Goal: Transaction & Acquisition: Purchase product/service

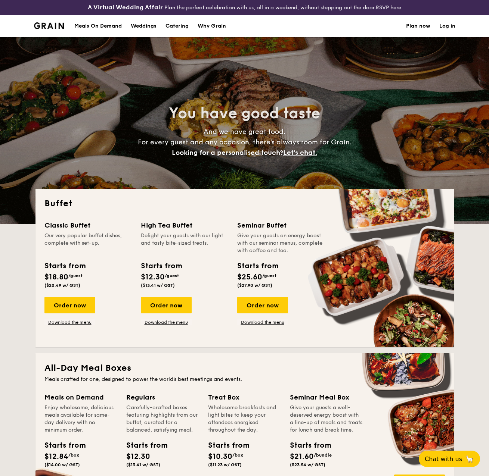
select select
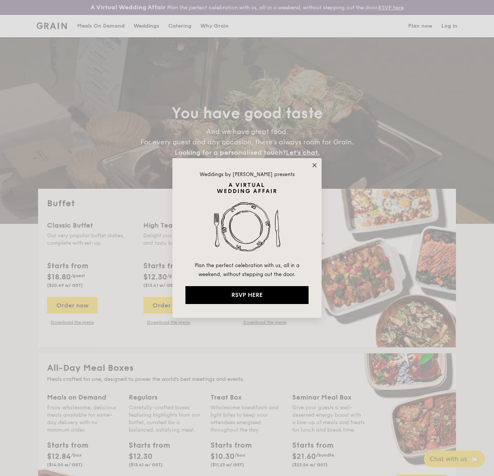
click at [314, 163] on icon at bounding box center [314, 165] width 7 height 7
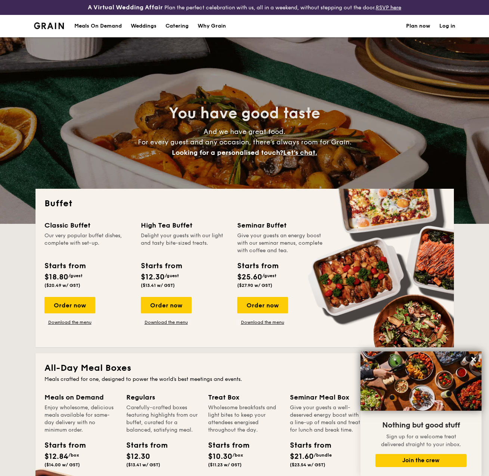
click at [99, 26] on div "Meals On Demand" at bounding box center [97, 26] width 47 height 22
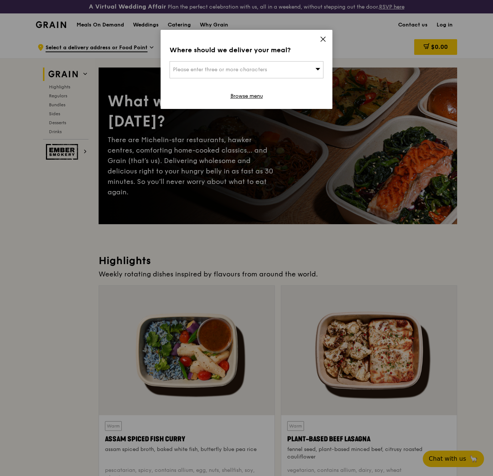
click at [325, 40] on icon at bounding box center [323, 39] width 7 height 7
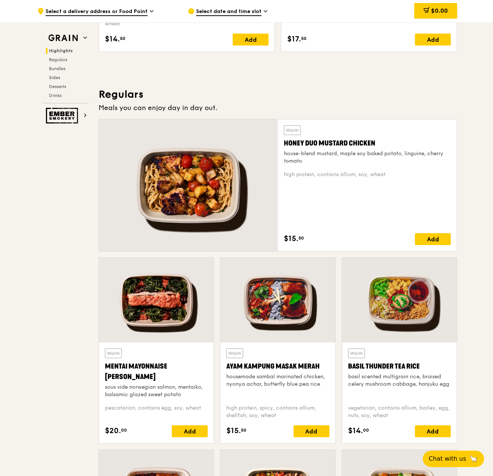
scroll to position [411, 0]
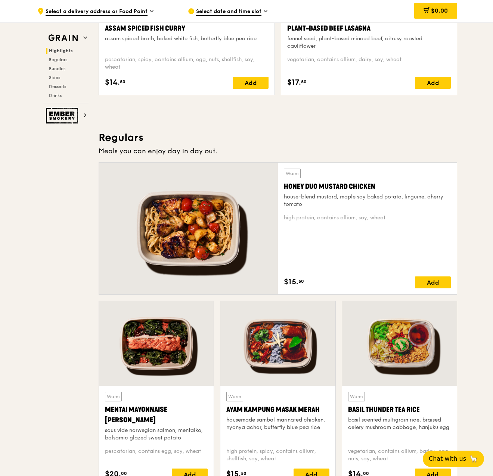
drag, startPoint x: 381, startPoint y: 185, endPoint x: 283, endPoint y: 189, distance: 97.5
click at [283, 189] on div "Warm Honey Duo Mustard Chicken house-blend mustard, maple soy baked potato, lin…" at bounding box center [367, 229] width 179 height 132
copy div "Honey Duo Mustard Chicken"
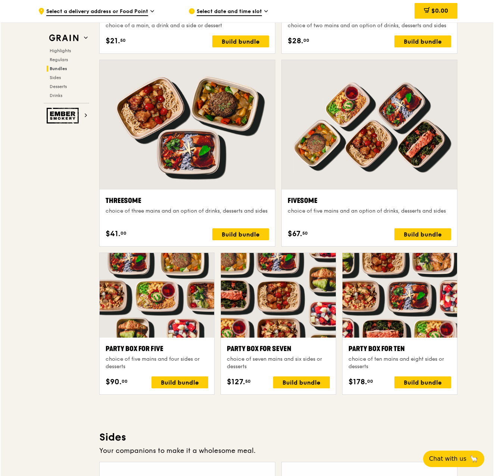
scroll to position [1381, 0]
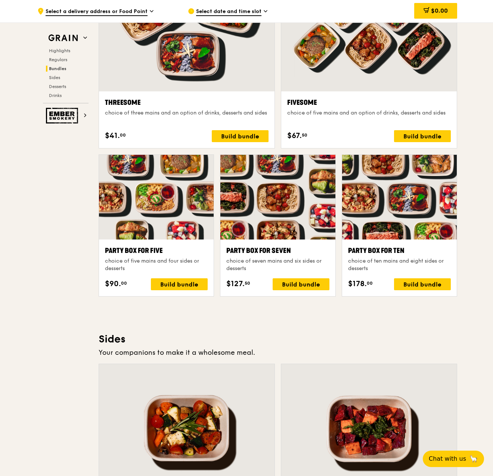
click at [407, 250] on div "Party Box for Ten" at bounding box center [399, 251] width 103 height 10
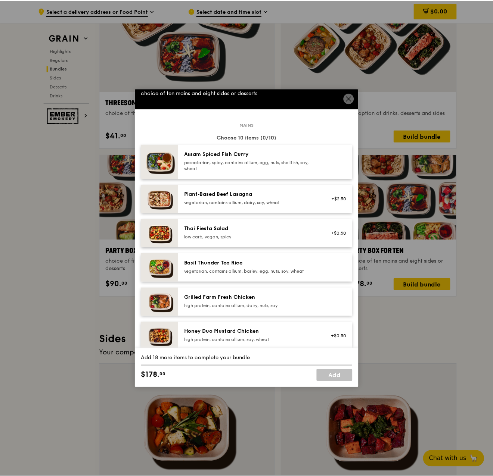
scroll to position [0, 0]
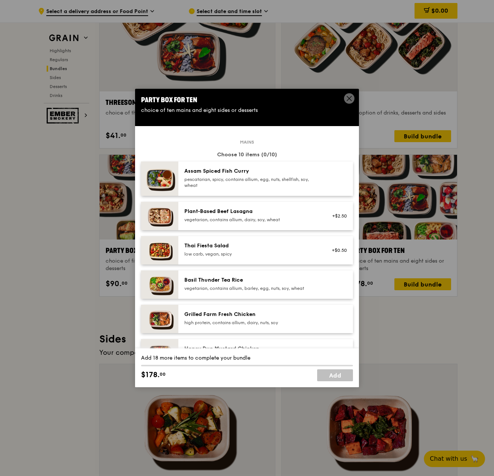
drag, startPoint x: 256, startPoint y: 169, endPoint x: 189, endPoint y: 172, distance: 66.9
click at [189, 172] on div "Assam Spiced Fish Curry" at bounding box center [251, 171] width 134 height 7
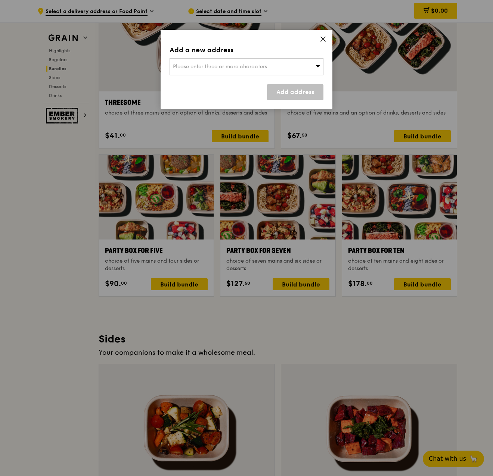
click at [322, 38] on icon at bounding box center [323, 39] width 4 height 4
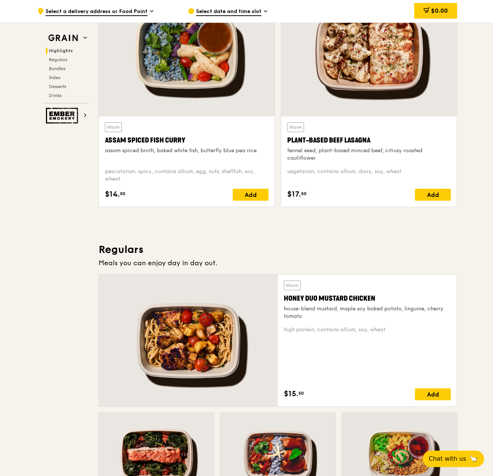
scroll to position [224, 0]
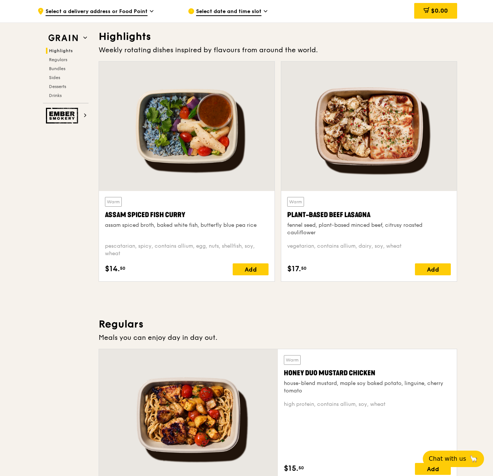
drag, startPoint x: 196, startPoint y: 214, endPoint x: 106, endPoint y: 217, distance: 90.0
click at [106, 217] on div "Assam Spiced Fish Curry" at bounding box center [187, 215] width 164 height 10
drag, startPoint x: 190, startPoint y: 215, endPoint x: 104, endPoint y: 218, distance: 86.3
click at [104, 218] on div "Warm Assam Spiced Fish Curry assam spiced broth, baked white fish, butterfly bl…" at bounding box center [186, 236] width 175 height 90
copy div "Assam Spiced Fish Curry"
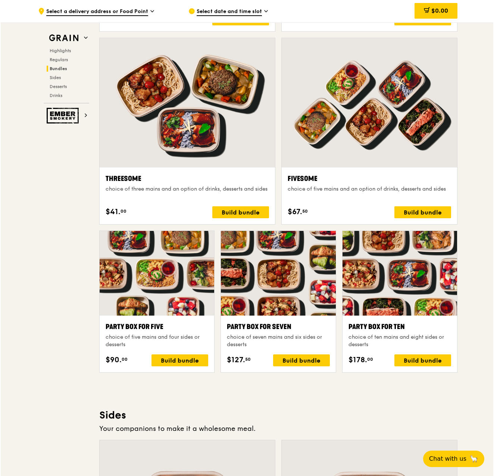
scroll to position [1381, 0]
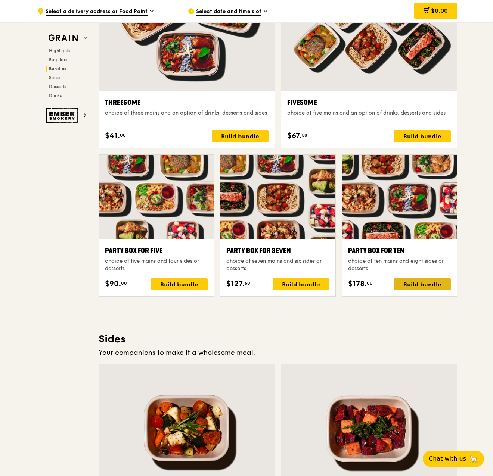
click at [420, 282] on div "Build bundle" at bounding box center [422, 284] width 57 height 12
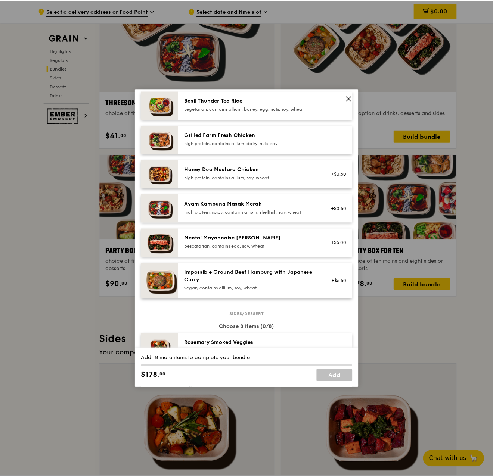
scroll to position [187, 0]
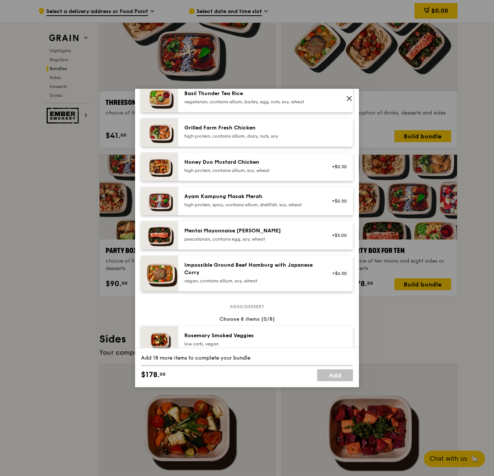
click at [351, 98] on icon at bounding box center [349, 98] width 7 height 7
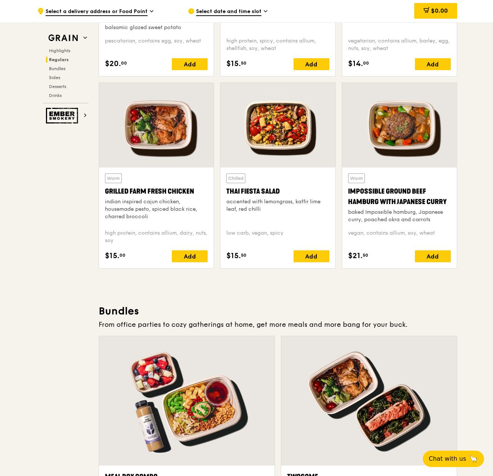
scroll to position [635, 0]
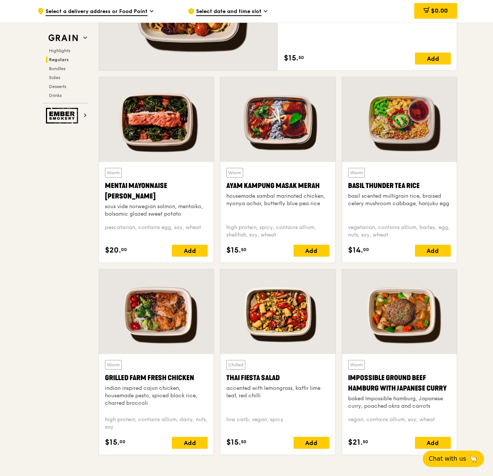
drag, startPoint x: 140, startPoint y: 200, endPoint x: 103, endPoint y: 189, distance: 38.0
click at [103, 189] on div "Warm Mentai Mayonnaise Aburi Salmon sous vide norwegian salmon, mentaiko, balsa…" at bounding box center [156, 212] width 115 height 101
copy div "Mentai Mayonnaise Aburi Salmon"
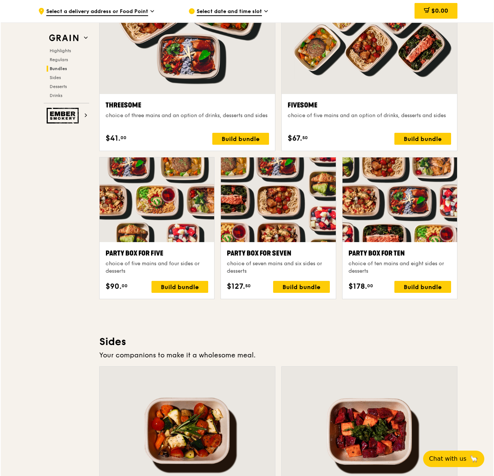
scroll to position [1381, 0]
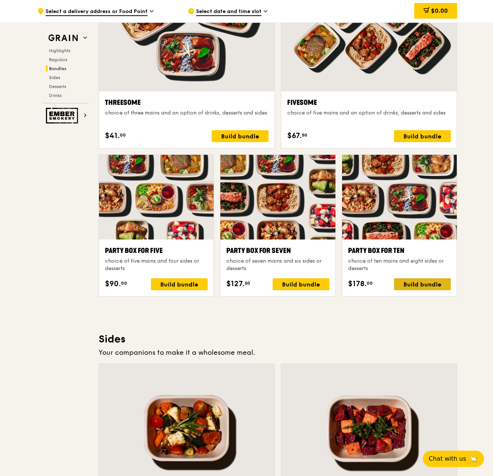
click at [424, 282] on div "Build bundle" at bounding box center [422, 284] width 57 height 12
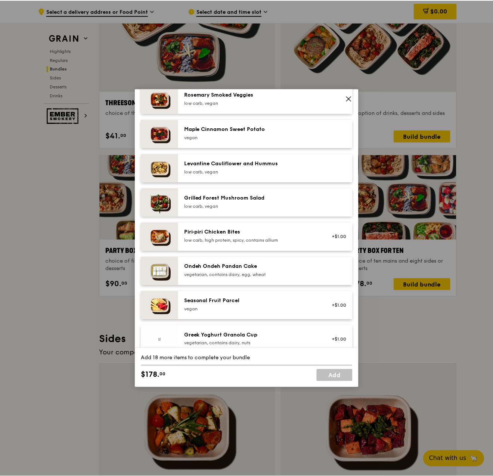
scroll to position [448, 0]
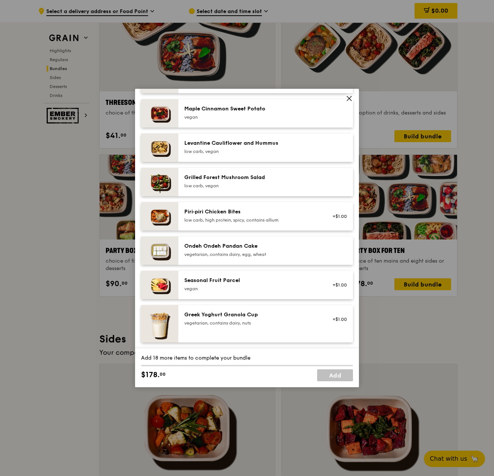
drag, startPoint x: 289, startPoint y: 146, endPoint x: 185, endPoint y: 142, distance: 104.2
click at [185, 142] on div "Levantine Cauliflower and Hummus" at bounding box center [251, 143] width 134 height 7
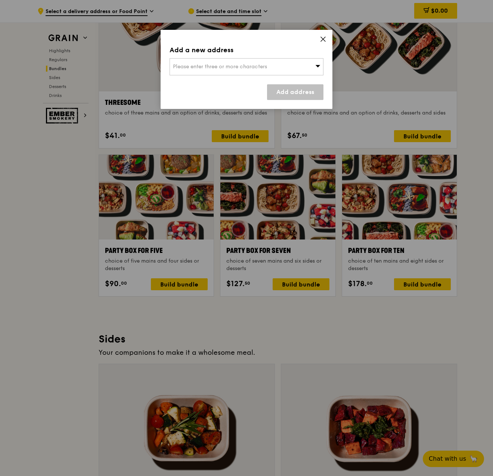
click at [320, 36] on icon at bounding box center [323, 39] width 7 height 7
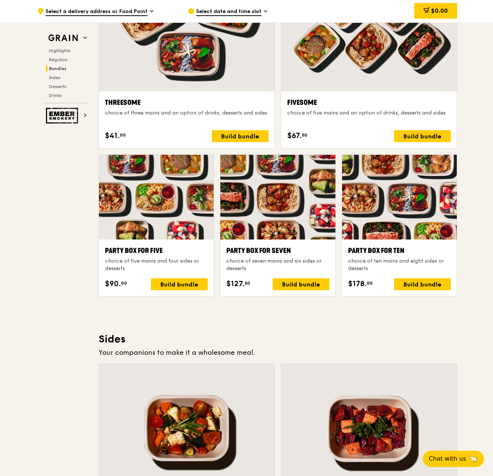
click at [481, 211] on div ".cls-1 { fill: none; stroke: #fff; stroke-linecap: round; stroke-linejoin: roun…" at bounding box center [246, 235] width 493 height 3160
click at [427, 286] on div "Build bundle" at bounding box center [422, 284] width 57 height 12
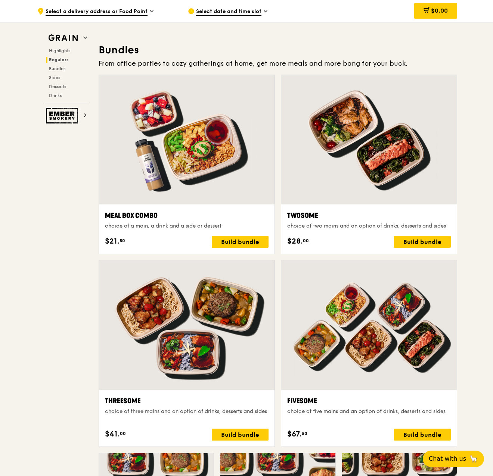
scroll to position [821, 0]
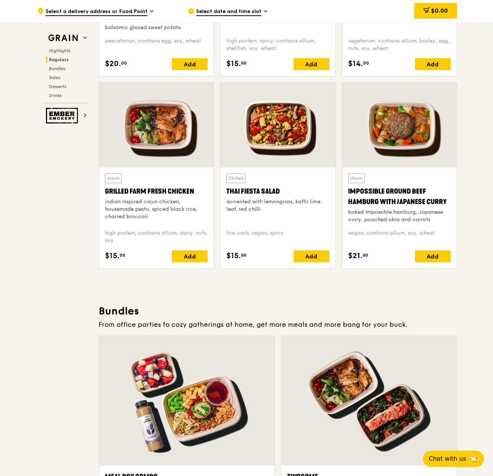
click at [274, 134] on div at bounding box center [277, 125] width 115 height 85
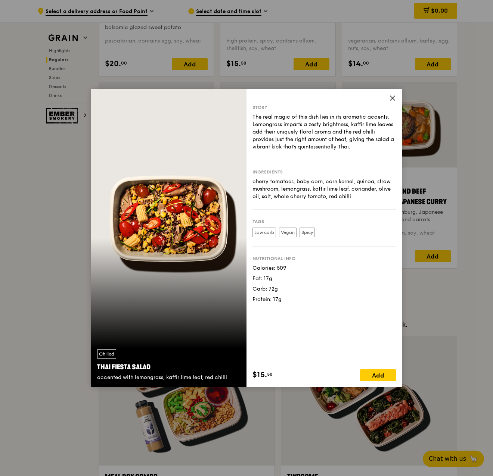
click at [394, 98] on icon at bounding box center [392, 98] width 7 height 7
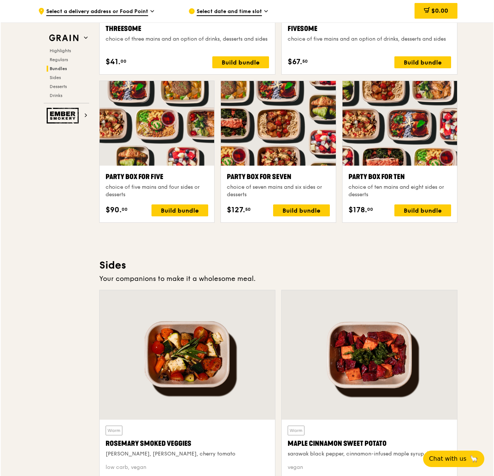
scroll to position [1456, 0]
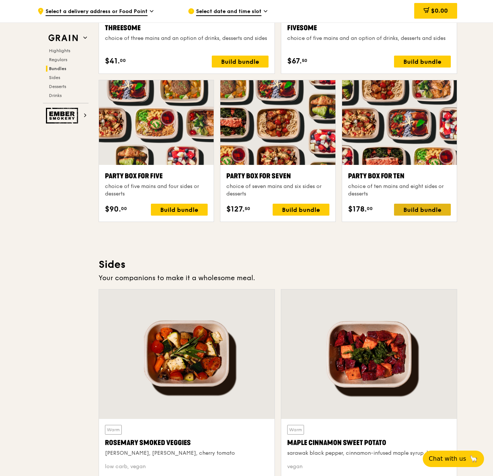
click at [439, 211] on div "Build bundle" at bounding box center [422, 210] width 57 height 12
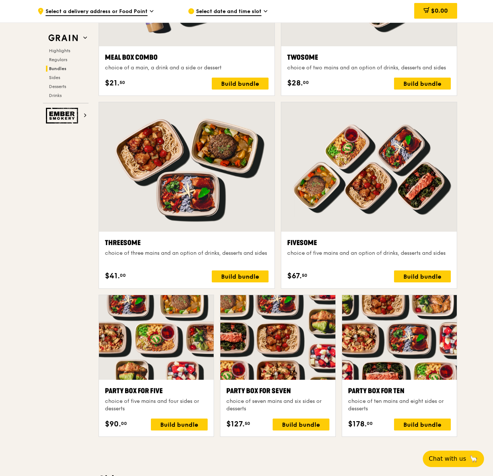
scroll to position [1269, 0]
